Goal: Transaction & Acquisition: Subscribe to service/newsletter

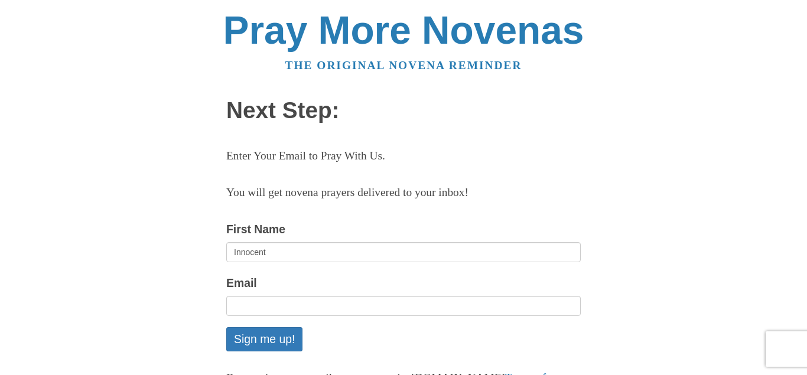
type input "Innocent"
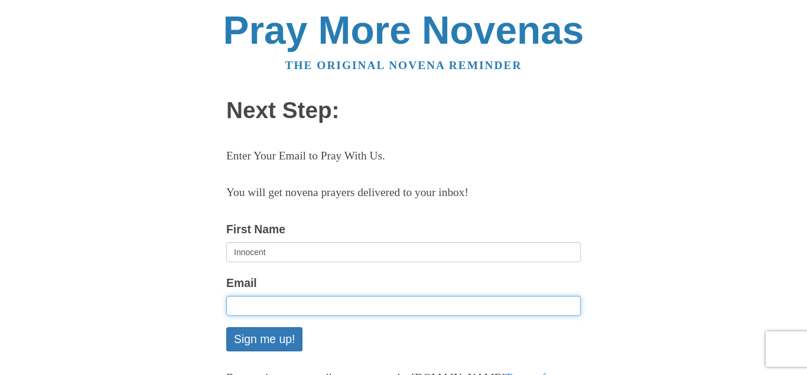
click at [250, 304] on input "Email" at bounding box center [403, 306] width 355 height 20
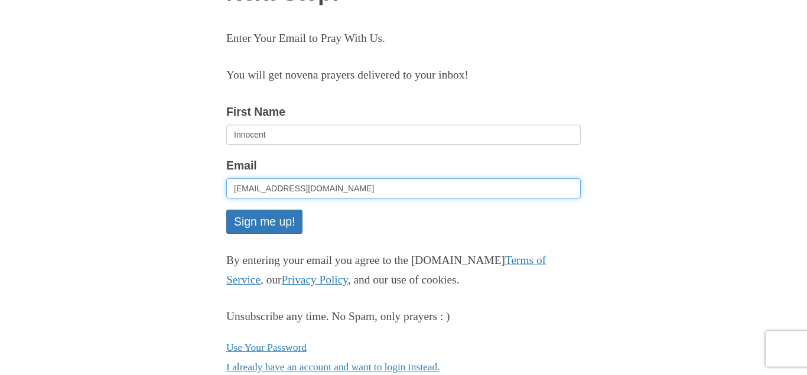
scroll to position [155, 0]
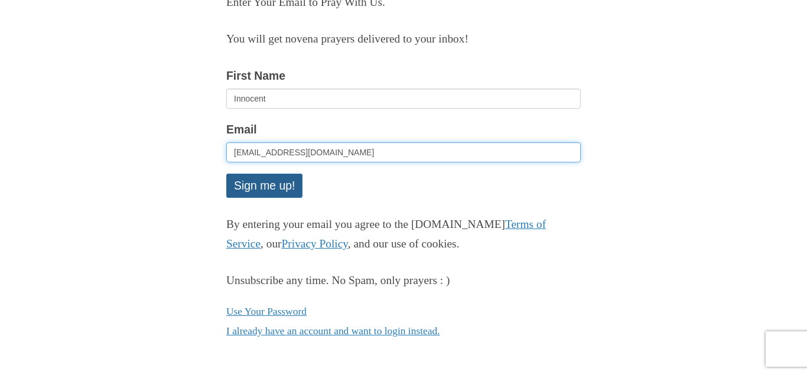
type input "[EMAIL_ADDRESS][DOMAIN_NAME]"
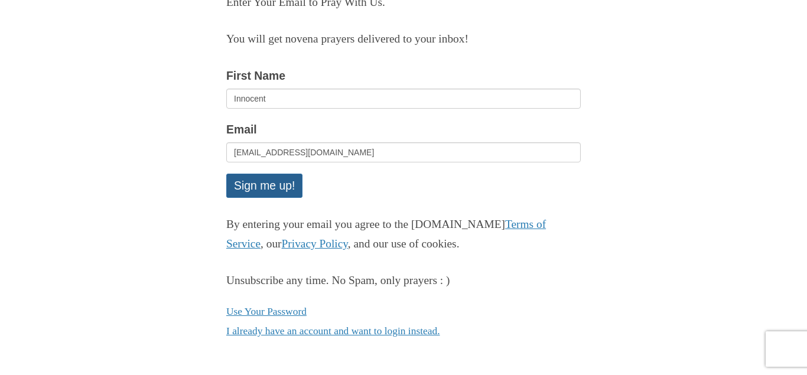
click at [265, 181] on button "Sign me up!" at bounding box center [264, 186] width 76 height 24
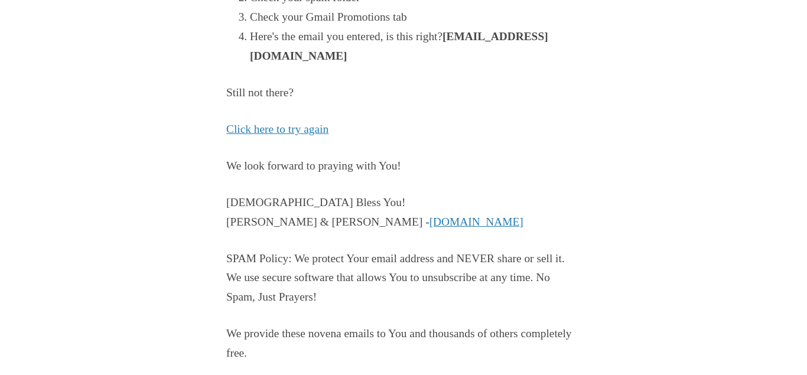
scroll to position [345, 0]
